Goal: Task Accomplishment & Management: Complete application form

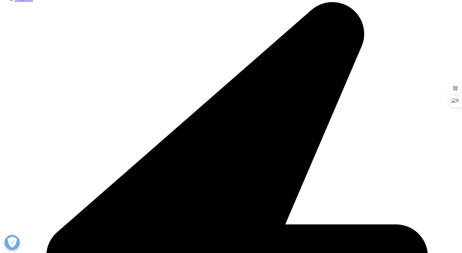
scroll to position [122, 0]
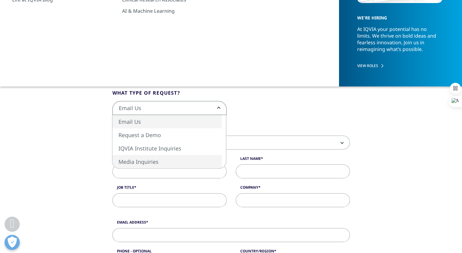
drag, startPoint x: 380, startPoint y: 146, endPoint x: 375, endPoint y: 146, distance: 4.9
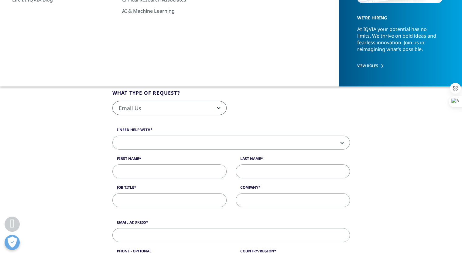
click at [161, 144] on span at bounding box center [231, 143] width 237 height 14
drag, startPoint x: 424, startPoint y: 182, endPoint x: 388, endPoint y: 178, distance: 36.1
click at [145, 143] on span at bounding box center [231, 143] width 237 height 14
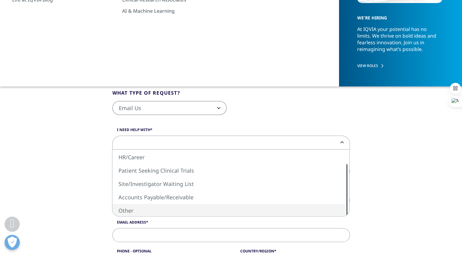
select select "Other"
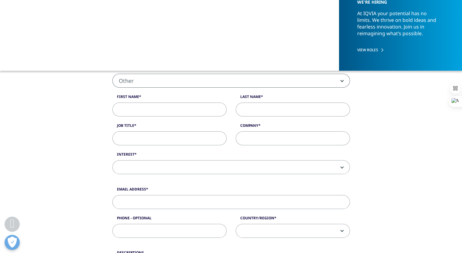
scroll to position [152, 0]
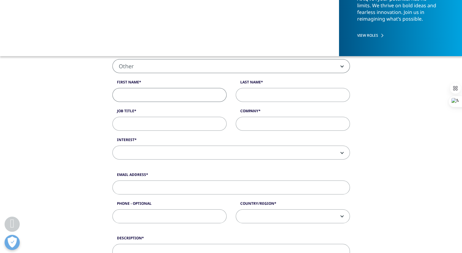
click at [172, 94] on input "First Name" at bounding box center [169, 95] width 114 height 14
type input "ㅗ"
type input "Hyeyeon"
type input "Chun"
type input "M"
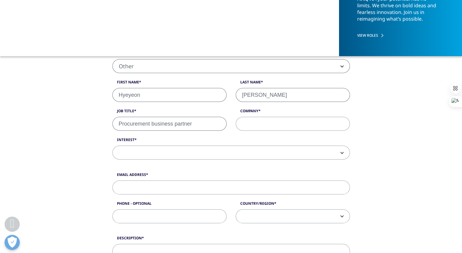
type input "Procurement business partner"
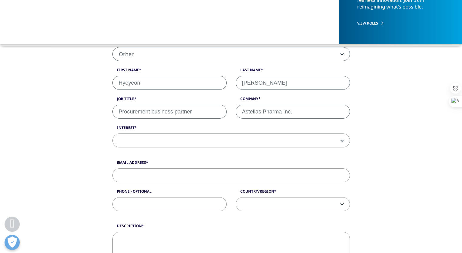
scroll to position [182, 0]
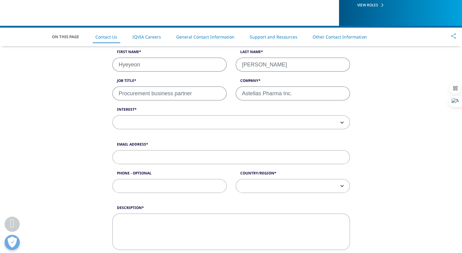
type input "Astellas Pharma Inc."
click at [341, 122] on b at bounding box center [341, 122] width 0 height 0
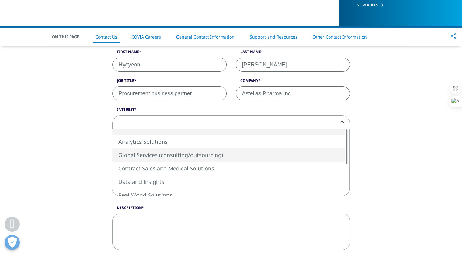
click at [347, 147] on div at bounding box center [346, 146] width 1 height 35
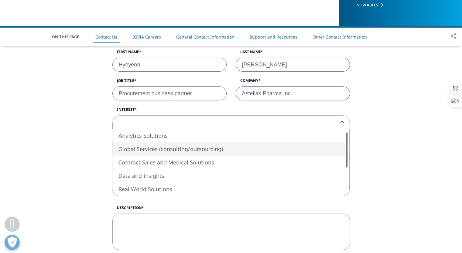
click at [348, 152] on div at bounding box center [346, 149] width 1 height 35
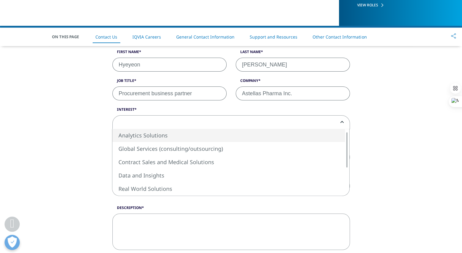
drag, startPoint x: 406, startPoint y: 151, endPoint x: 397, endPoint y: 153, distance: 9.0
click at [406, 151] on div "What type of request? Email Us Request a Demo IQVIA Institute Inquiries Media I…" at bounding box center [231, 169] width 462 height 421
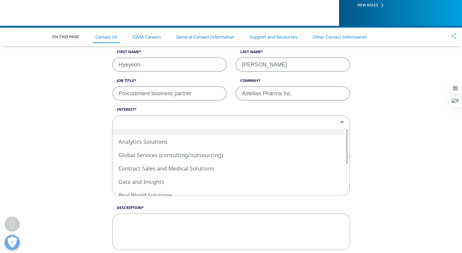
click at [332, 122] on span at bounding box center [231, 123] width 237 height 14
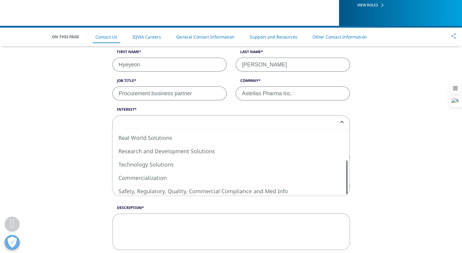
click at [347, 196] on div "What type of request? Email Us Request a Demo IQVIA Institute Inquiries Media I…" at bounding box center [231, 169] width 238 height 421
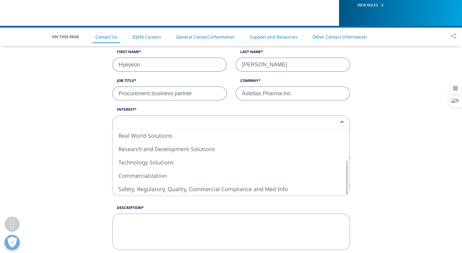
click at [410, 177] on div "What type of request? Email Us Request a Demo IQVIA Institute Inquiries Media I…" at bounding box center [231, 169] width 462 height 421
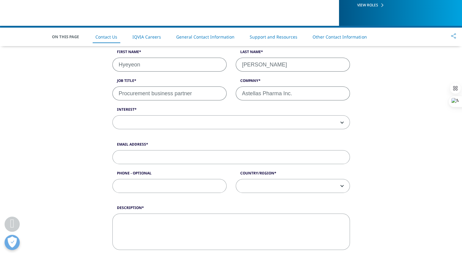
click at [230, 124] on span at bounding box center [231, 123] width 237 height 14
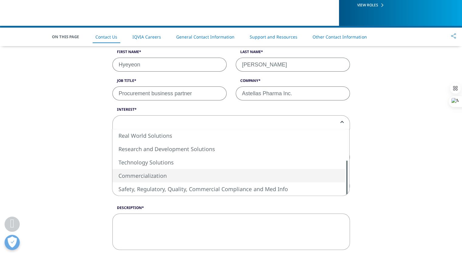
select select "Commercialization"
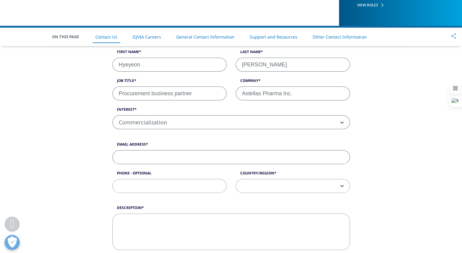
click at [150, 160] on input "Email Address" at bounding box center [231, 157] width 238 height 14
type input "ㅗ"
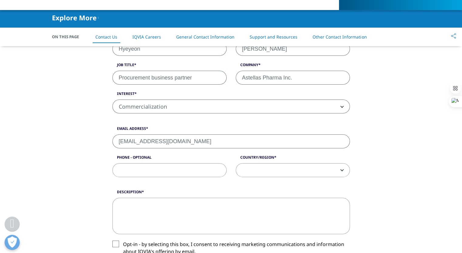
scroll to position [213, 0]
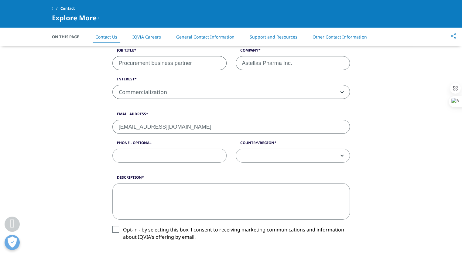
type input "hyeyeon.chun@astellas.com"
click at [342, 153] on span at bounding box center [293, 156] width 114 height 14
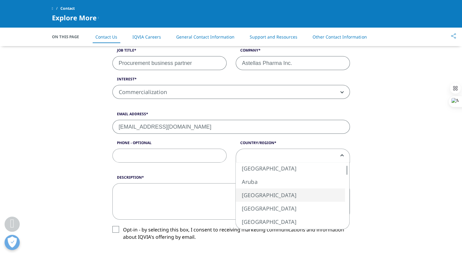
select select "Australia"
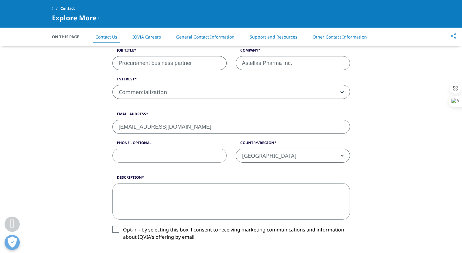
click at [388, 188] on div "What type of request? Email Us Request a Demo IQVIA Institute Inquiries Media I…" at bounding box center [231, 139] width 346 height 421
click at [170, 198] on textarea "Description" at bounding box center [231, 202] width 238 height 36
paste textarea "Dear IQVIA Team, I am reaching out from Astellas Pharma as part of the Procurem…"
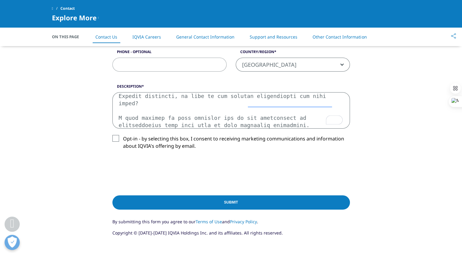
scroll to position [142, 0]
drag, startPoint x: 168, startPoint y: 125, endPoint x: 151, endPoint y: 78, distance: 49.3
click at [151, 78] on form "What type of request? Email Us Request a Demo IQVIA Institute Inquiries Media I…" at bounding box center [231, 51] width 238 height 381
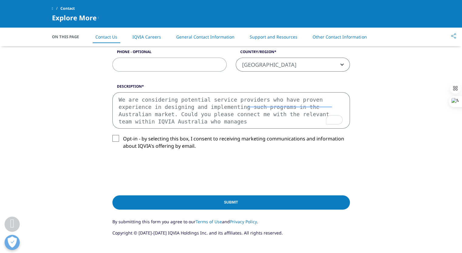
scroll to position [98, 0]
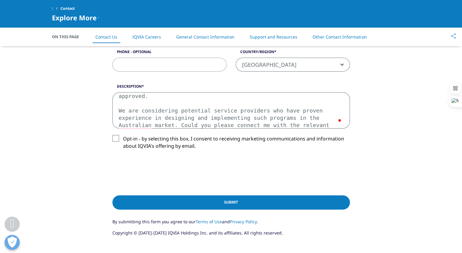
drag, startPoint x: 134, startPoint y: 103, endPoint x: 200, endPoint y: 159, distance: 86.9
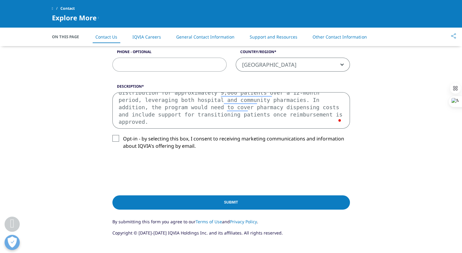
scroll to position [72, 0]
drag, startPoint x: 183, startPoint y: 122, endPoint x: 108, endPoint y: 66, distance: 93.0
click at [112, 66] on form "What type of request? Email Us Request a Demo IQVIA Institute Inquiries Media I…" at bounding box center [231, 51] width 238 height 381
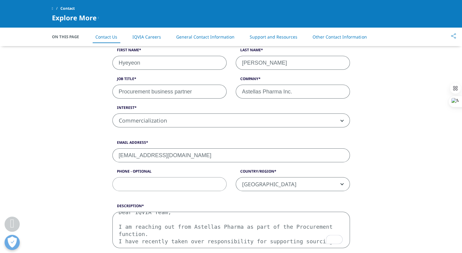
scroll to position [182, 0]
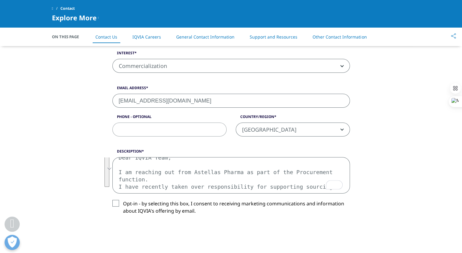
drag, startPoint x: 120, startPoint y: 216, endPoint x: 343, endPoint y: 250, distance: 225.3
click at [343, 250] on form "What type of request? Email Us Request a Demo IQVIA Institute Inquiries Media I…" at bounding box center [231, 116] width 238 height 381
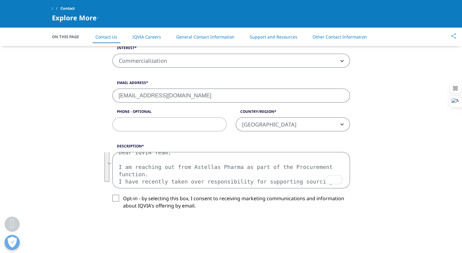
type textarea "D"
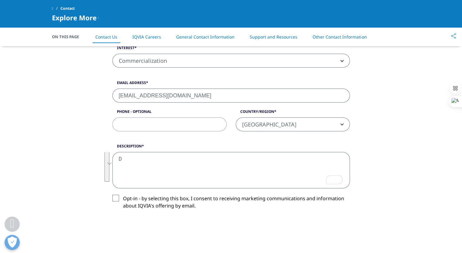
scroll to position [0, 0]
click at [146, 157] on textarea "Description" at bounding box center [231, 170] width 238 height 36
paste textarea "Dear IQVIA Team, I am contacting you on behalf of Astellas Pharma regarding a p…"
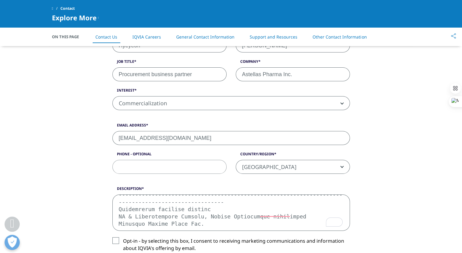
scroll to position [183, 0]
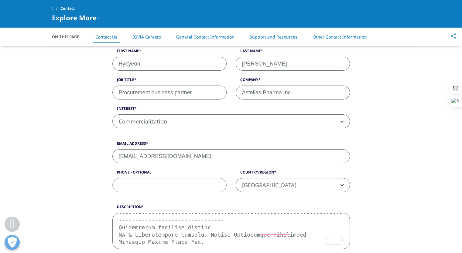
click at [235, 225] on textarea "Description" at bounding box center [231, 231] width 238 height 36
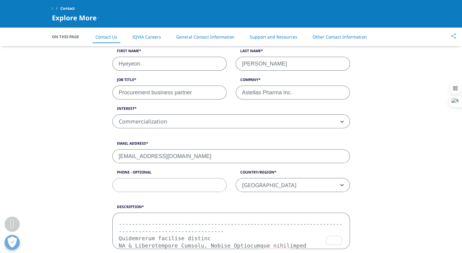
scroll to position [0, 0]
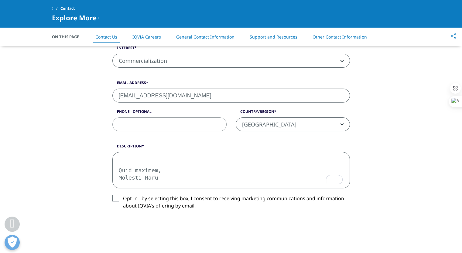
type textarea "Dear IQVIA Team, I am contacting you on behalf of Astellas Pharma regarding a p…"
click at [117, 197] on label "Opt-in - by selecting this box, I consent to receiving marketing communications…" at bounding box center [231, 204] width 238 height 18
click at [123, 195] on input "Opt-in - by selecting this box, I consent to receiving marketing communications…" at bounding box center [123, 195] width 0 height 0
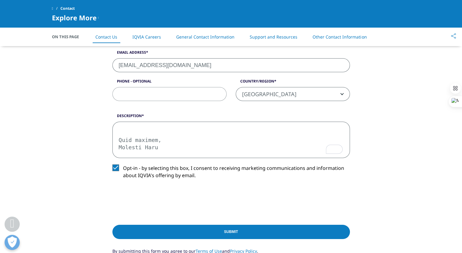
click at [116, 167] on label "Opt-in - by selecting this box, I consent to receiving marketing communications…" at bounding box center [231, 174] width 238 height 18
click at [123, 165] on input "Opt-in - by selecting this box, I consent to receiving marketing communications…" at bounding box center [123, 165] width 0 height 0
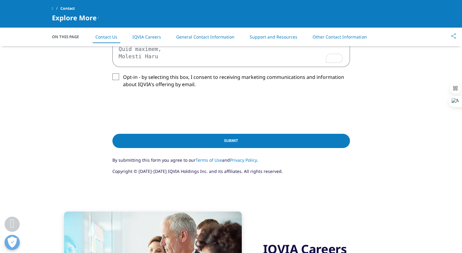
click at [115, 75] on label "Opt-in - by selecting this box, I consent to receiving marketing communications…" at bounding box center [231, 83] width 238 height 18
click at [123, 74] on input "Opt-in - by selecting this box, I consent to receiving marketing communications…" at bounding box center [123, 74] width 0 height 0
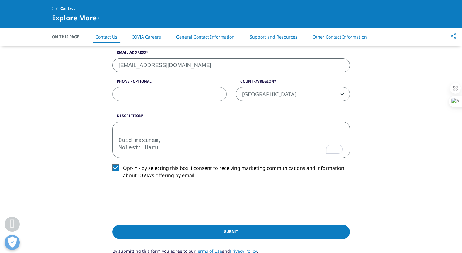
click at [235, 232] on input "Submit" at bounding box center [231, 232] width 238 height 14
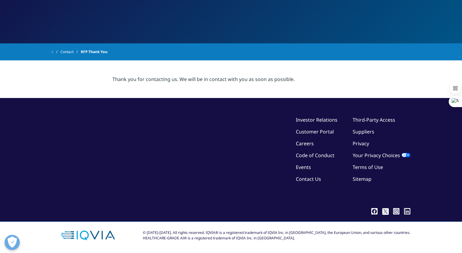
scroll to position [81, 0]
